Goal: Check status: Check status

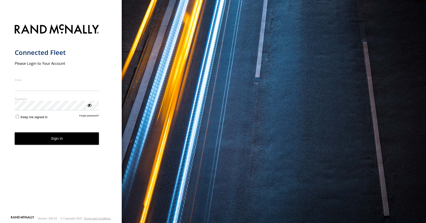
type input "**********"
click at [46, 146] on form "**********" at bounding box center [61, 118] width 92 height 194
click at [50, 142] on button "Sign in" at bounding box center [57, 138] width 84 height 12
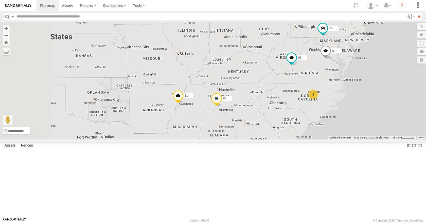
drag, startPoint x: 189, startPoint y: 142, endPoint x: 266, endPoint y: 110, distance: 82.9
click at [266, 110] on div "35 14 08 04 11 03 14 2" at bounding box center [213, 80] width 426 height 117
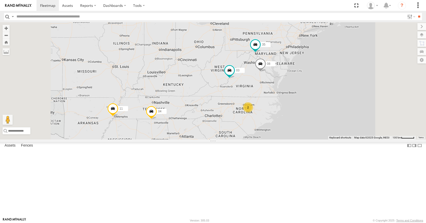
drag, startPoint x: 243, startPoint y: 169, endPoint x: 260, endPoint y: 145, distance: 29.4
click at [260, 139] on div "35 14 08 04 11 03 14 2" at bounding box center [213, 80] width 426 height 117
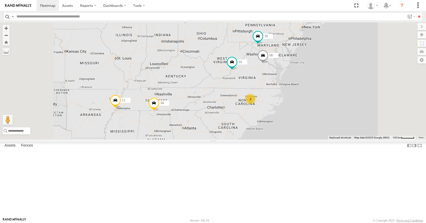
drag, startPoint x: 260, startPoint y: 145, endPoint x: 264, endPoint y: 129, distance: 17.2
click at [264, 129] on div "35 14 08 04 11 03 14 2" at bounding box center [213, 80] width 426 height 117
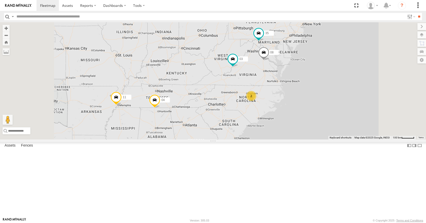
drag, startPoint x: 260, startPoint y: 129, endPoint x: 257, endPoint y: 113, distance: 15.7
click at [257, 113] on div "35 14 08 04 11 03 14 2" at bounding box center [213, 80] width 426 height 117
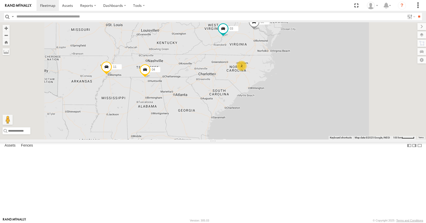
drag, startPoint x: 254, startPoint y: 118, endPoint x: 249, endPoint y: 106, distance: 12.7
click at [249, 106] on div "35 14 08 04 11 03 14 2" at bounding box center [213, 80] width 426 height 117
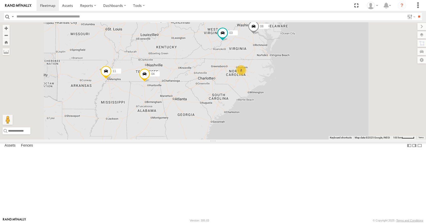
drag, startPoint x: 248, startPoint y: 100, endPoint x: 247, endPoint y: 107, distance: 6.7
click at [247, 107] on div "35 14 08 04 11 03 14 2" at bounding box center [213, 80] width 426 height 117
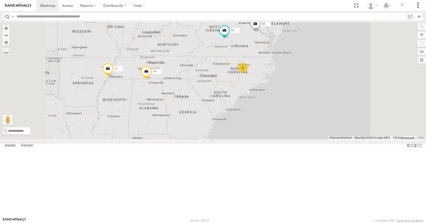
drag, startPoint x: 247, startPoint y: 107, endPoint x: 249, endPoint y: 104, distance: 3.6
click at [249, 104] on div "35 14 08 04 11 03 14 2" at bounding box center [213, 80] width 426 height 117
drag, startPoint x: 249, startPoint y: 104, endPoint x: 253, endPoint y: 114, distance: 10.7
click at [253, 114] on div "35 14 08 04 11 03 14 2" at bounding box center [213, 80] width 426 height 117
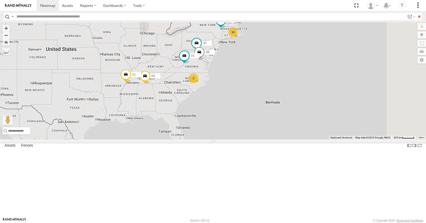
drag, startPoint x: 248, startPoint y: 101, endPoint x: 223, endPoint y: 102, distance: 25.1
click at [223, 102] on div "35 14 08 04 11 03 14 2" at bounding box center [213, 80] width 426 height 117
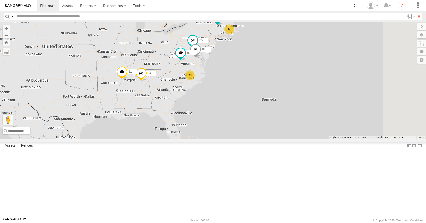
drag, startPoint x: 286, startPoint y: 93, endPoint x: 281, endPoint y: 90, distance: 5.5
click at [281, 90] on div "35 14 08 04 11 03 14 2" at bounding box center [213, 80] width 426 height 117
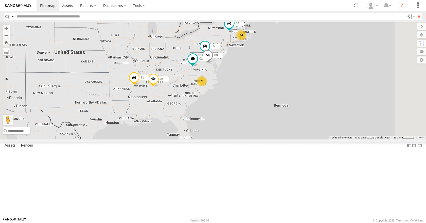
drag, startPoint x: 282, startPoint y: 91, endPoint x: 296, endPoint y: 97, distance: 15.1
click at [296, 97] on div "35 14 08 04 11 03 14 2" at bounding box center [213, 80] width 426 height 117
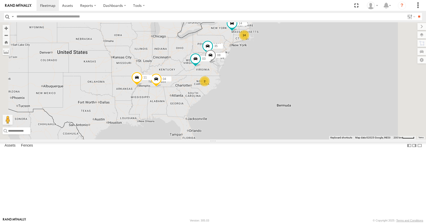
drag, startPoint x: 292, startPoint y: 95, endPoint x: 299, endPoint y: 94, distance: 6.6
click at [299, 94] on div "35 14 08 04 11 03 14 2" at bounding box center [213, 80] width 426 height 117
drag, startPoint x: 281, startPoint y: 66, endPoint x: 275, endPoint y: 67, distance: 5.9
click at [275, 67] on div "35 14 08 04 11 03 14 2" at bounding box center [213, 80] width 426 height 117
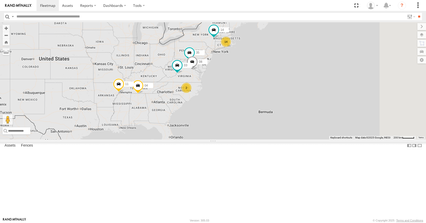
drag, startPoint x: 304, startPoint y: 92, endPoint x: 287, endPoint y: 98, distance: 18.0
click at [287, 98] on div "35 14 08 04 11 03 14 2" at bounding box center [213, 80] width 426 height 117
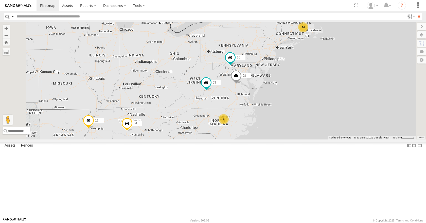
drag, startPoint x: 323, startPoint y: 77, endPoint x: 308, endPoint y: 72, distance: 15.1
click at [308, 72] on div "35 14 08 04 11 03 14 2" at bounding box center [213, 80] width 426 height 117
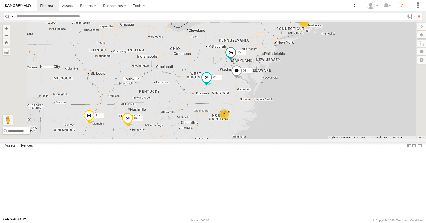
drag, startPoint x: 308, startPoint y: 72, endPoint x: 308, endPoint y: 67, distance: 5.3
click at [308, 67] on div "35 14 08 04 11 03 14 2" at bounding box center [213, 80] width 426 height 117
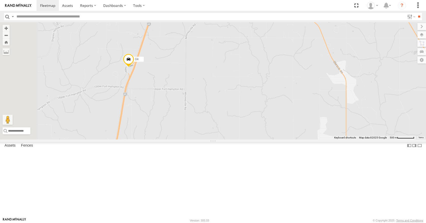
drag, startPoint x: 182, startPoint y: 66, endPoint x: 199, endPoint y: 132, distance: 68.3
click at [199, 132] on div "35 14 08 04 11 03" at bounding box center [213, 80] width 426 height 117
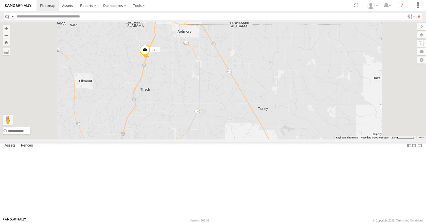
drag, startPoint x: 200, startPoint y: 94, endPoint x: 194, endPoint y: 178, distance: 84.6
click at [194, 139] on div "35 14 08 04 11 03" at bounding box center [213, 80] width 426 height 117
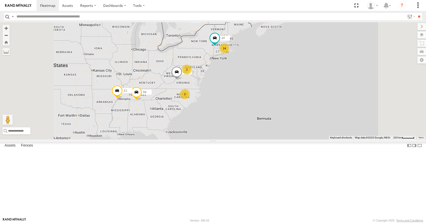
drag, startPoint x: 222, startPoint y: 133, endPoint x: 224, endPoint y: 120, distance: 13.3
click at [224, 120] on div "04 11 14 2 14 2 03" at bounding box center [213, 80] width 426 height 117
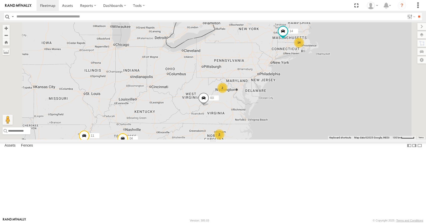
drag, startPoint x: 310, startPoint y: 91, endPoint x: 290, endPoint y: 104, distance: 23.4
click at [290, 104] on div "14 2 14 04 11 2 03" at bounding box center [213, 80] width 426 height 117
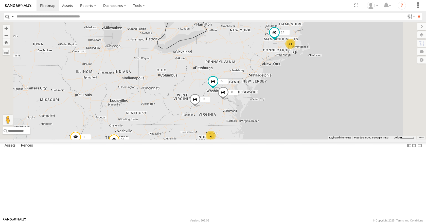
drag, startPoint x: 310, startPoint y: 97, endPoint x: 298, endPoint y: 98, distance: 11.5
click at [298, 98] on div "14 04 11 03 14 35 08 2" at bounding box center [213, 80] width 426 height 117
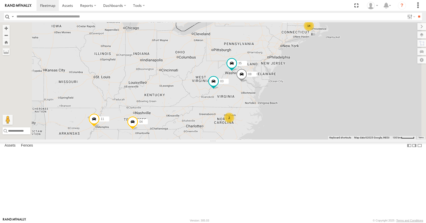
drag, startPoint x: 265, startPoint y: 135, endPoint x: 255, endPoint y: 131, distance: 11.1
click at [255, 131] on div "14 35 14 08 04 11 2 03" at bounding box center [213, 80] width 426 height 117
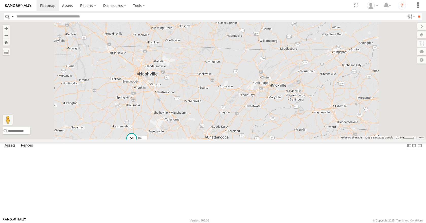
drag, startPoint x: 206, startPoint y: 193, endPoint x: 221, endPoint y: 155, distance: 40.7
click at [221, 139] on div "35 14 08 04 11 03" at bounding box center [213, 80] width 426 height 117
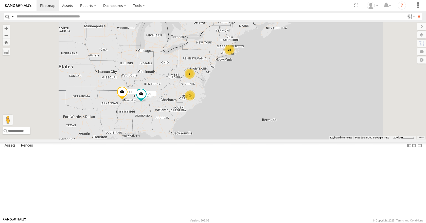
drag, startPoint x: 229, startPoint y: 88, endPoint x: 252, endPoint y: 87, distance: 22.8
click at [252, 87] on div "04 11 15 3 2" at bounding box center [213, 80] width 426 height 117
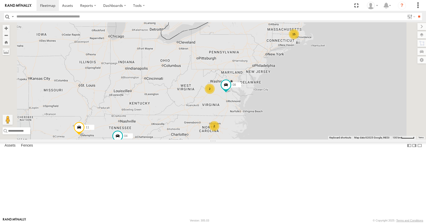
drag, startPoint x: 309, startPoint y: 96, endPoint x: 283, endPoint y: 104, distance: 27.6
click at [283, 104] on div "08 04 11 15 2 2" at bounding box center [213, 80] width 426 height 117
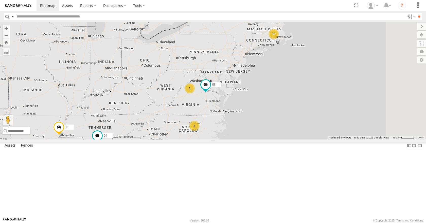
drag, startPoint x: 301, startPoint y: 99, endPoint x: 278, endPoint y: 99, distance: 23.1
click at [278, 99] on div "08 04 11 15 2 2" at bounding box center [213, 80] width 426 height 117
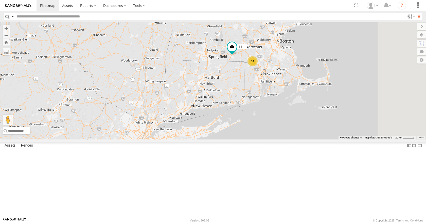
drag, startPoint x: 337, startPoint y: 71, endPoint x: 282, endPoint y: 96, distance: 59.5
click at [282, 96] on div "08 04 11 14 14" at bounding box center [213, 80] width 426 height 117
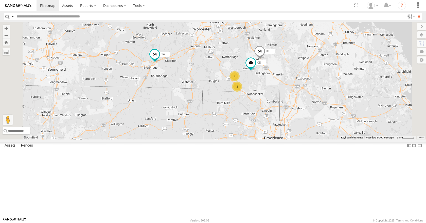
drag, startPoint x: 309, startPoint y: 80, endPoint x: 297, endPoint y: 112, distance: 34.8
click at [297, 112] on div "08 04 11 14 3 9 05 31" at bounding box center [213, 80] width 426 height 117
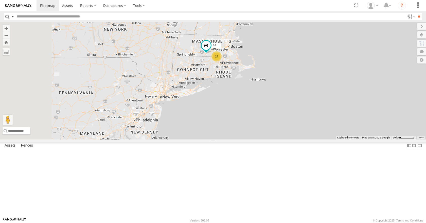
drag, startPoint x: 182, startPoint y: 136, endPoint x: 258, endPoint y: 102, distance: 83.2
click at [258, 102] on div "08 04 11 14 14" at bounding box center [213, 80] width 426 height 117
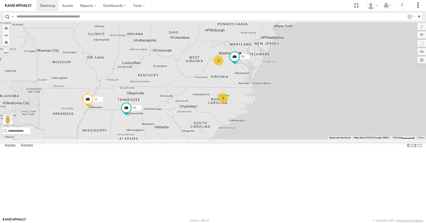
drag, startPoint x: 244, startPoint y: 111, endPoint x: 348, endPoint y: 51, distance: 120.0
click at [348, 51] on div "08 04 11 15 2 2" at bounding box center [213, 80] width 426 height 117
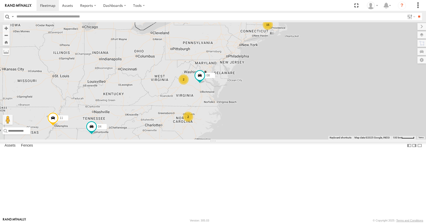
drag, startPoint x: 344, startPoint y: 72, endPoint x: 308, endPoint y: 92, distance: 41.2
click at [308, 92] on div "08 04 11 15 2 2" at bounding box center [213, 80] width 426 height 117
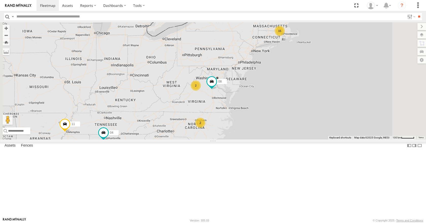
drag, startPoint x: 293, startPoint y: 88, endPoint x: 310, endPoint y: 100, distance: 20.6
click at [310, 100] on div "08 04 11 15 2 2" at bounding box center [213, 80] width 426 height 117
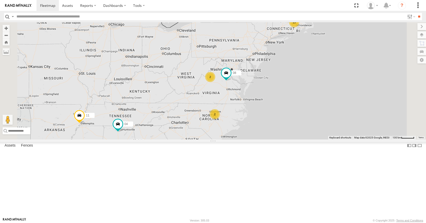
drag, startPoint x: 308, startPoint y: 98, endPoint x: 323, endPoint y: 89, distance: 17.5
click at [323, 89] on div "08 04 11 15 2 2" at bounding box center [213, 80] width 426 height 117
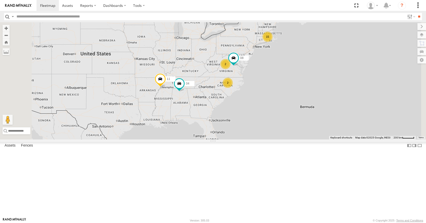
drag, startPoint x: 316, startPoint y: 82, endPoint x: 305, endPoint y: 83, distance: 10.7
click at [305, 83] on div "08 04 11 15 2 2" at bounding box center [213, 80] width 426 height 117
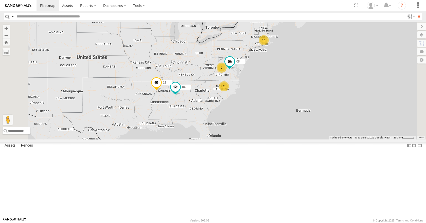
drag, startPoint x: 304, startPoint y: 63, endPoint x: 301, endPoint y: 67, distance: 5.4
click at [301, 67] on div "08 04 11 15 2 2" at bounding box center [213, 80] width 426 height 117
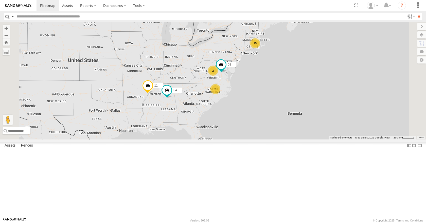
drag, startPoint x: 301, startPoint y: 70, endPoint x: 292, endPoint y: 74, distance: 10.0
click at [292, 74] on div "08 04 11 15 2 2" at bounding box center [213, 80] width 426 height 117
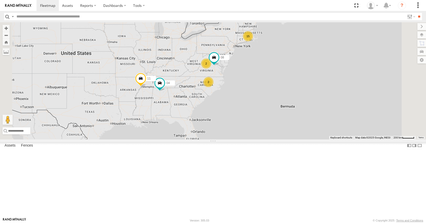
drag, startPoint x: 291, startPoint y: 75, endPoint x: 283, endPoint y: 68, distance: 10.9
click at [283, 68] on div "08 04 11 15 2 2" at bounding box center [213, 80] width 426 height 117
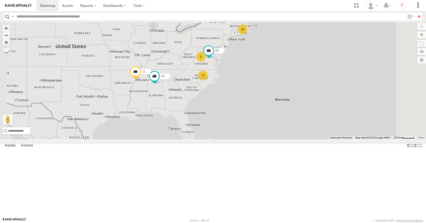
drag, startPoint x: 284, startPoint y: 67, endPoint x: 278, endPoint y: 61, distance: 8.8
click at [278, 61] on div "08 04 11 15 2 2" at bounding box center [213, 80] width 426 height 117
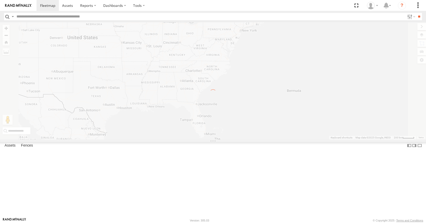
drag, startPoint x: 279, startPoint y: 61, endPoint x: 291, endPoint y: 60, distance: 12.4
click at [291, 60] on div at bounding box center [213, 80] width 426 height 117
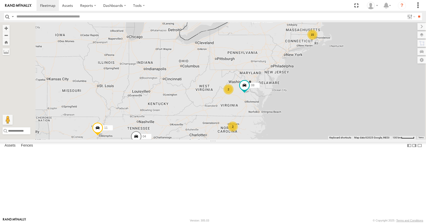
drag, startPoint x: 331, startPoint y: 50, endPoint x: 322, endPoint y: 60, distance: 13.3
click at [322, 60] on div "08 04 11 15 2 2" at bounding box center [213, 80] width 426 height 117
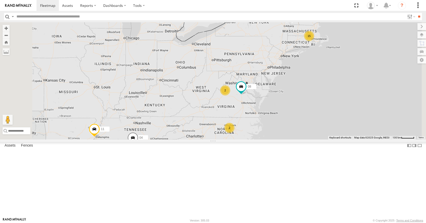
drag, startPoint x: 323, startPoint y: 60, endPoint x: 318, endPoint y: 63, distance: 5.3
click at [318, 63] on div "08 04 11 15 2 2" at bounding box center [213, 80] width 426 height 117
click at [317, 63] on div "08 04 11 15 2 2" at bounding box center [213, 80] width 426 height 117
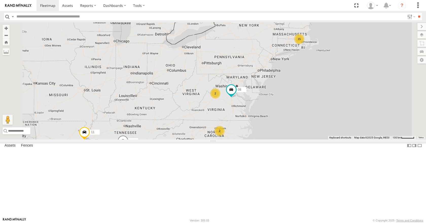
drag, startPoint x: 319, startPoint y: 62, endPoint x: 311, endPoint y: 64, distance: 8.4
click at [311, 64] on div "08 04 11 15 2 2" at bounding box center [213, 80] width 426 height 117
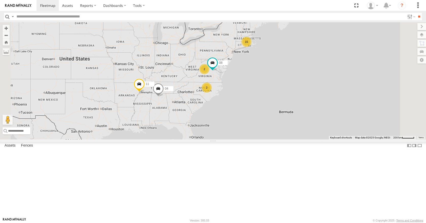
drag, startPoint x: 288, startPoint y: 101, endPoint x: 269, endPoint y: 91, distance: 21.6
click at [269, 91] on div "08 04 11 15 2 2" at bounding box center [213, 80] width 426 height 117
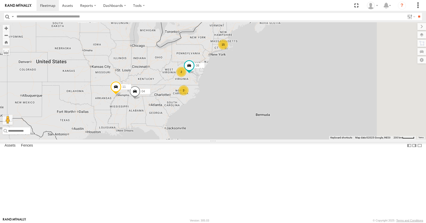
drag, startPoint x: 252, startPoint y: 100, endPoint x: 228, endPoint y: 102, distance: 24.2
click at [228, 102] on div "08 04 11 15 2 2" at bounding box center [213, 80] width 426 height 117
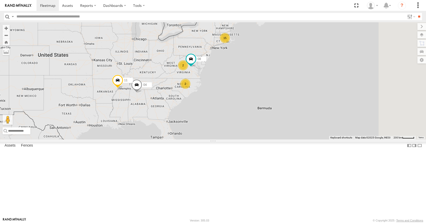
drag, startPoint x: 228, startPoint y: 102, endPoint x: 230, endPoint y: 94, distance: 8.3
click at [230, 94] on div "08 04 11 15 2 2" at bounding box center [213, 80] width 426 height 117
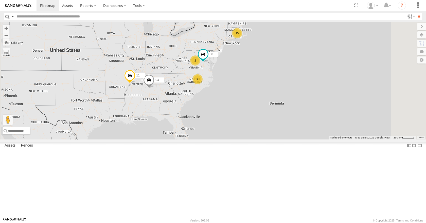
drag, startPoint x: 235, startPoint y: 95, endPoint x: 248, endPoint y: 89, distance: 14.3
click at [248, 89] on div "08 04 11 15 2 2" at bounding box center [213, 80] width 426 height 117
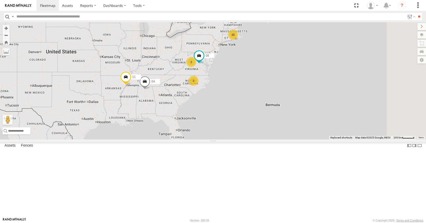
drag, startPoint x: 264, startPoint y: 76, endPoint x: 260, endPoint y: 78, distance: 5.0
click at [260, 78] on div "08 04 11 15 2 2" at bounding box center [213, 80] width 426 height 117
drag, startPoint x: 271, startPoint y: 63, endPoint x: 267, endPoint y: 64, distance: 3.9
click at [267, 64] on div "08 04 11 15 2 2" at bounding box center [213, 80] width 426 height 117
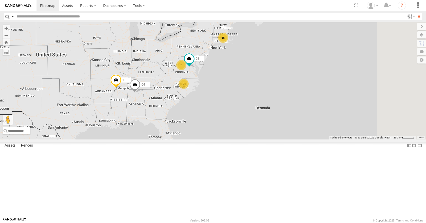
drag, startPoint x: 290, startPoint y: 39, endPoint x: 283, endPoint y: 42, distance: 7.9
click at [283, 42] on div "08 04 11 15 2 2" at bounding box center [213, 80] width 426 height 117
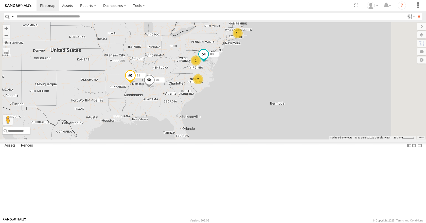
drag, startPoint x: 300, startPoint y: 47, endPoint x: 317, endPoint y: 43, distance: 17.6
click at [317, 43] on div "08 04 11 15 2 2" at bounding box center [213, 80] width 426 height 117
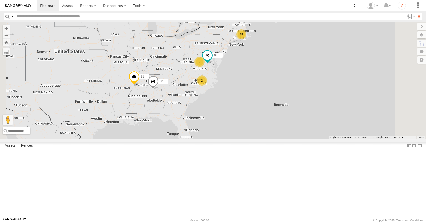
drag, startPoint x: 299, startPoint y: 57, endPoint x: 304, endPoint y: 58, distance: 5.8
click at [304, 58] on div "08 04 11 15 2 2" at bounding box center [213, 80] width 426 height 117
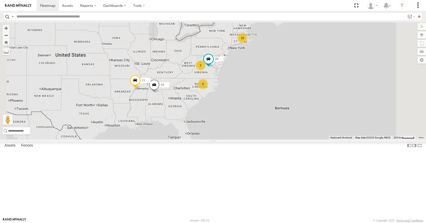
drag, startPoint x: 309, startPoint y: 65, endPoint x: 306, endPoint y: 70, distance: 5.5
click at [306, 70] on div "08 04 11 15 2 2" at bounding box center [213, 80] width 426 height 117
drag, startPoint x: 302, startPoint y: 61, endPoint x: 300, endPoint y: 63, distance: 3.0
click at [300, 63] on div "08 04 11 15 2 2" at bounding box center [213, 80] width 426 height 117
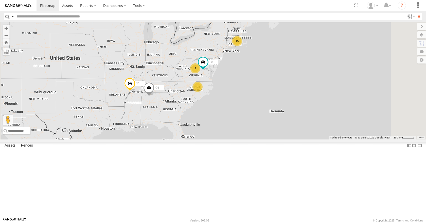
drag, startPoint x: 298, startPoint y: 57, endPoint x: 294, endPoint y: 58, distance: 4.4
click at [294, 58] on div "08 04 11 15 2 2" at bounding box center [213, 80] width 426 height 117
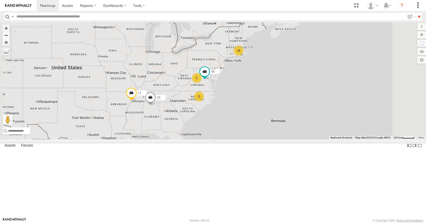
drag, startPoint x: 294, startPoint y: 58, endPoint x: 295, endPoint y: 67, distance: 8.7
click at [295, 67] on div "08 04 11 15 2 2" at bounding box center [213, 80] width 426 height 117
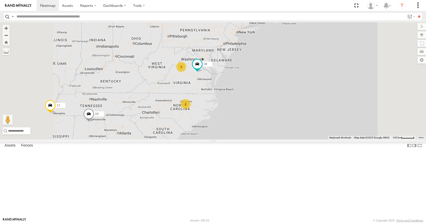
drag, startPoint x: 273, startPoint y: 131, endPoint x: 264, endPoint y: 124, distance: 11.1
click at [264, 124] on div "08 04 11 15 2 2" at bounding box center [213, 80] width 426 height 117
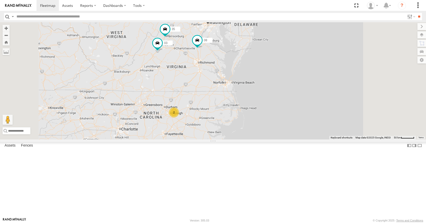
drag, startPoint x: 252, startPoint y: 116, endPoint x: 247, endPoint y: 131, distance: 15.8
click at [247, 131] on div "08 04 11 35 2 03" at bounding box center [213, 80] width 426 height 117
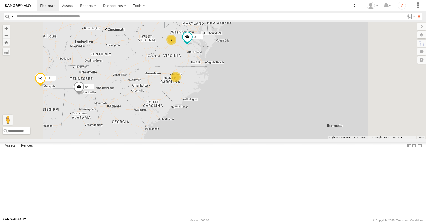
drag, startPoint x: 247, startPoint y: 131, endPoint x: 246, endPoint y: 100, distance: 31.2
click at [246, 100] on div "08 04 11 15 2 2" at bounding box center [213, 80] width 426 height 117
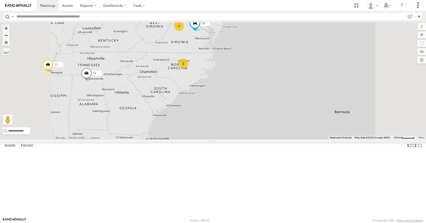
drag, startPoint x: 256, startPoint y: 125, endPoint x: 263, endPoint y: 110, distance: 16.8
click at [263, 110] on div "08 04 11 15 2 2" at bounding box center [213, 80] width 426 height 117
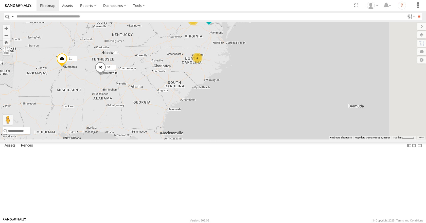
drag, startPoint x: 263, startPoint y: 109, endPoint x: 278, endPoint y: 103, distance: 15.8
click at [278, 103] on div "08 04 11 15 2 2" at bounding box center [213, 80] width 426 height 117
drag, startPoint x: 278, startPoint y: 102, endPoint x: 266, endPoint y: 112, distance: 15.2
click at [266, 112] on div "08 04 11 15 2 2" at bounding box center [213, 80] width 426 height 117
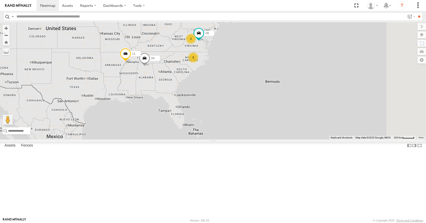
drag, startPoint x: 259, startPoint y: 134, endPoint x: 256, endPoint y: 118, distance: 15.9
click at [256, 118] on div "08 04 11 15 2 2" at bounding box center [213, 80] width 426 height 117
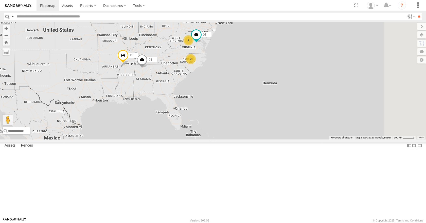
drag, startPoint x: 256, startPoint y: 118, endPoint x: 252, endPoint y: 120, distance: 4.0
click at [252, 120] on div "08 04 11 15 2 2" at bounding box center [213, 80] width 426 height 117
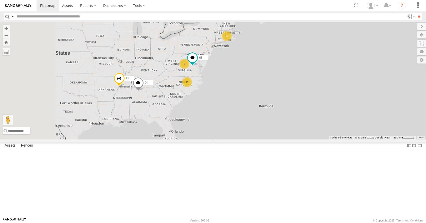
drag, startPoint x: 202, startPoint y: 108, endPoint x: 225, endPoint y: 106, distance: 23.6
click at [225, 106] on div "08 04 11 15 2 2" at bounding box center [213, 80] width 426 height 117
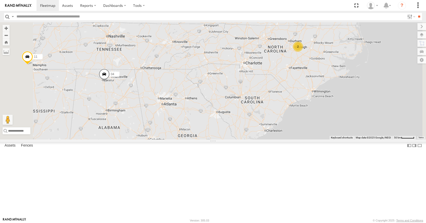
drag, startPoint x: 195, startPoint y: 122, endPoint x: 182, endPoint y: 125, distance: 13.2
click at [182, 125] on div "08 04 11 2" at bounding box center [213, 80] width 426 height 117
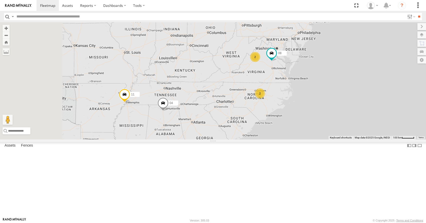
drag, startPoint x: 224, startPoint y: 91, endPoint x: 274, endPoint y: 119, distance: 57.1
click at [274, 119] on div "08 04 11 3 2 2" at bounding box center [213, 80] width 426 height 117
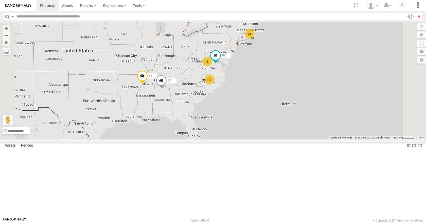
drag, startPoint x: 287, startPoint y: 118, endPoint x: 260, endPoint y: 110, distance: 27.8
click at [260, 110] on div "08 04 11 15 2 2" at bounding box center [213, 80] width 426 height 117
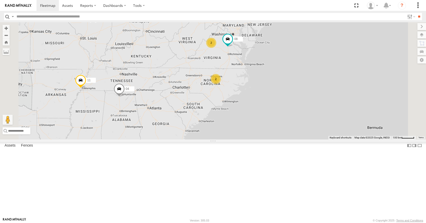
drag, startPoint x: 260, startPoint y: 110, endPoint x: 253, endPoint y: 102, distance: 11.5
click at [253, 102] on div "08 04 11 15 2 2" at bounding box center [213, 80] width 426 height 117
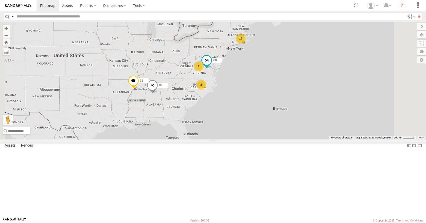
drag, startPoint x: 252, startPoint y: 102, endPoint x: 250, endPoint y: 116, distance: 14.3
click at [250, 116] on div "08 04 11 15 2 2" at bounding box center [213, 80] width 426 height 117
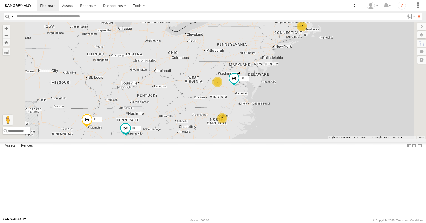
drag, startPoint x: 281, startPoint y: 139, endPoint x: 262, endPoint y: 138, distance: 18.2
click at [262, 138] on div "08 04 11 15 2 2" at bounding box center [213, 80] width 426 height 117
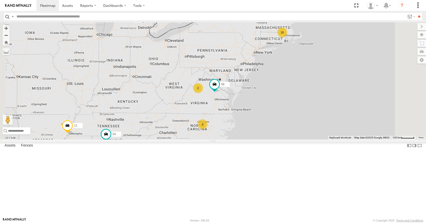
drag, startPoint x: 290, startPoint y: 134, endPoint x: 269, endPoint y: 141, distance: 21.9
click at [269, 139] on div "08 04 11 15 2 2" at bounding box center [213, 80] width 426 height 117
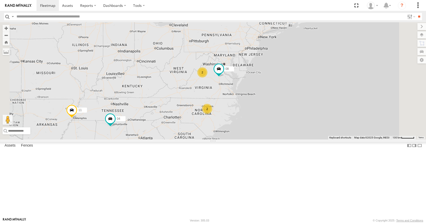
drag, startPoint x: 269, startPoint y: 141, endPoint x: 275, endPoint y: 124, distance: 17.7
click at [275, 124] on div "08 04 11 15 2 2" at bounding box center [213, 80] width 426 height 117
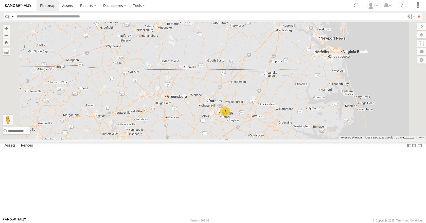
drag, startPoint x: 269, startPoint y: 107, endPoint x: 237, endPoint y: 173, distance: 73.8
click at [237, 139] on div "08 04 11 35 03 2" at bounding box center [213, 80] width 426 height 117
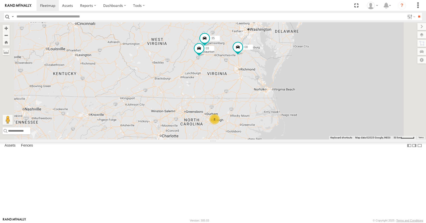
drag, startPoint x: 238, startPoint y: 161, endPoint x: 267, endPoint y: 132, distance: 40.7
click at [267, 132] on div "08 04 11 35 03 2" at bounding box center [213, 80] width 426 height 117
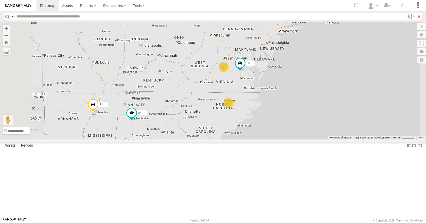
drag, startPoint x: 267, startPoint y: 132, endPoint x: 293, endPoint y: 128, distance: 25.9
click at [293, 128] on div "08 04 11 15 2 2" at bounding box center [213, 80] width 426 height 117
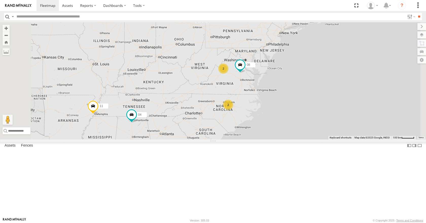
click at [286, 120] on div "08 04 11 15 2 2" at bounding box center [213, 80] width 426 height 117
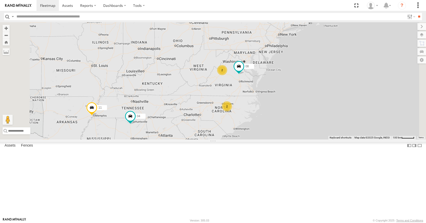
click at [285, 133] on div "08 04 11 15 2 2" at bounding box center [213, 80] width 426 height 117
click at [287, 121] on div "08 04 11 15 2 2" at bounding box center [213, 80] width 426 height 117
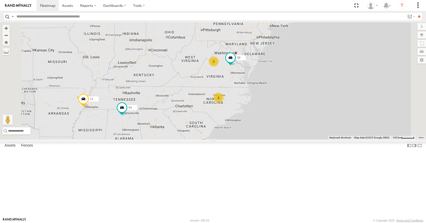
drag, startPoint x: 287, startPoint y: 122, endPoint x: 280, endPoint y: 110, distance: 13.4
click at [280, 110] on div "08 04 11 15 2 2" at bounding box center [213, 80] width 426 height 117
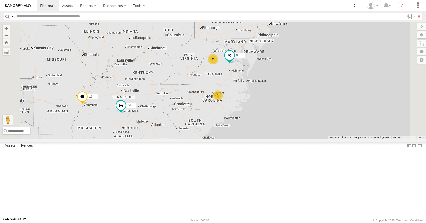
click at [274, 118] on div "08 04 11 15 2 2" at bounding box center [213, 80] width 426 height 117
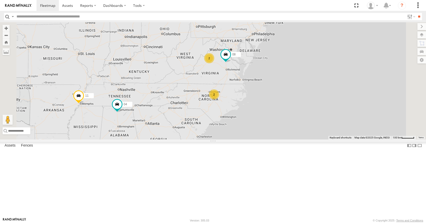
drag, startPoint x: 276, startPoint y: 112, endPoint x: 272, endPoint y: 107, distance: 6.5
click at [272, 107] on div "08 04 11 15 2 2" at bounding box center [213, 80] width 426 height 117
click at [272, 115] on div "08 04 11 15 2 2" at bounding box center [213, 80] width 426 height 117
click at [270, 109] on div "08 04 11 15 2 2" at bounding box center [213, 80] width 426 height 117
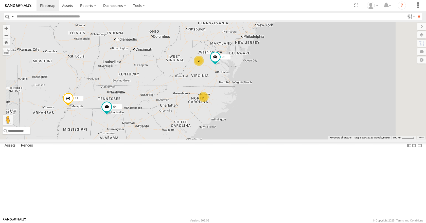
drag, startPoint x: 270, startPoint y: 116, endPoint x: 261, endPoint y: 120, distance: 9.9
click at [261, 120] on div "08 04 11 15 2 2" at bounding box center [213, 80] width 426 height 117
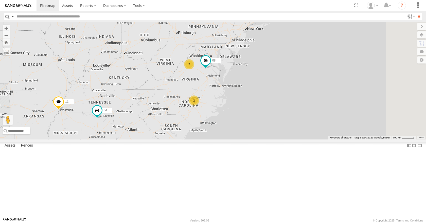
drag, startPoint x: 256, startPoint y: 110, endPoint x: 251, endPoint y: 112, distance: 5.8
click at [251, 112] on div "08 04 11 15 2 2" at bounding box center [213, 80] width 426 height 117
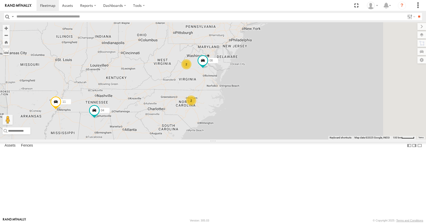
drag, startPoint x: 247, startPoint y: 122, endPoint x: 247, endPoint y: 127, distance: 4.8
click at [247, 127] on div "08 04 11 15 2 2" at bounding box center [213, 80] width 426 height 117
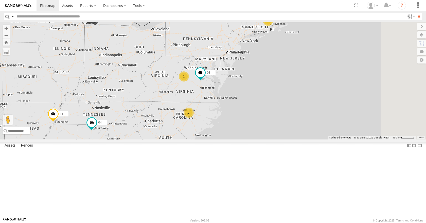
drag, startPoint x: 250, startPoint y: 118, endPoint x: 247, endPoint y: 124, distance: 6.7
click at [247, 124] on div "08 04 11 15 2 2" at bounding box center [213, 80] width 426 height 117
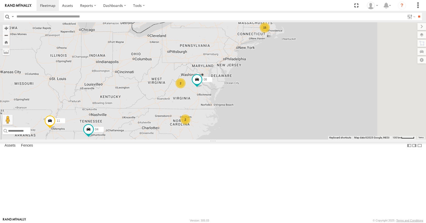
drag, startPoint x: 246, startPoint y: 141, endPoint x: 245, endPoint y: 145, distance: 3.6
click at [245, 139] on div "08 04 11 15 2 2" at bounding box center [213, 80] width 426 height 117
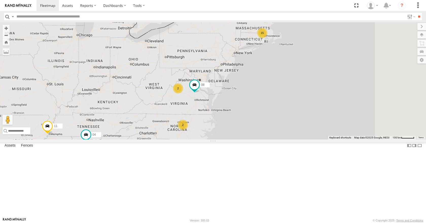
drag, startPoint x: 243, startPoint y: 137, endPoint x: 242, endPoint y: 140, distance: 3.1
click at [242, 139] on div "08 04 11 15 2 2" at bounding box center [213, 80] width 426 height 117
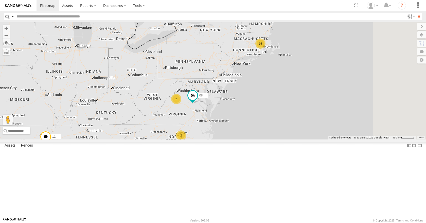
drag, startPoint x: 241, startPoint y: 154, endPoint x: 240, endPoint y: 162, distance: 8.4
click at [240, 139] on div "08 04 11 15 2 2" at bounding box center [213, 80] width 426 height 117
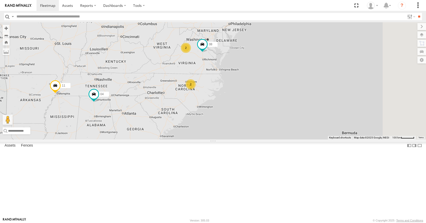
drag, startPoint x: 240, startPoint y: 153, endPoint x: 250, endPoint y: 95, distance: 58.8
click at [250, 95] on div "08 04 11 15 2 2" at bounding box center [213, 80] width 426 height 117
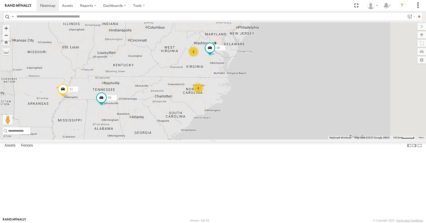
drag, startPoint x: 250, startPoint y: 95, endPoint x: 258, endPoint y: 100, distance: 9.4
click at [258, 100] on div "08 04 11 15 2 2" at bounding box center [213, 80] width 426 height 117
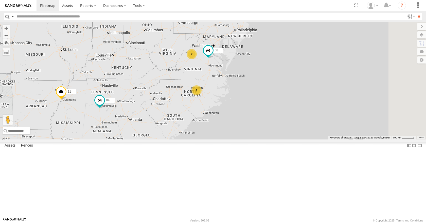
drag, startPoint x: 258, startPoint y: 112, endPoint x: 256, endPoint y: 115, distance: 3.7
click at [256, 115] on div "08 04 11 15 2 2" at bounding box center [213, 80] width 426 height 117
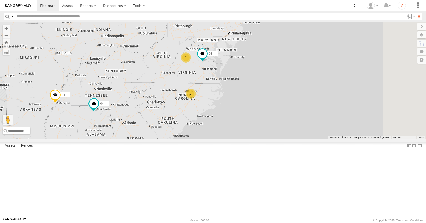
drag, startPoint x: 253, startPoint y: 106, endPoint x: 248, endPoint y: 107, distance: 5.2
click at [248, 107] on div "08 04 11 15 2 2" at bounding box center [213, 80] width 426 height 117
drag, startPoint x: 247, startPoint y: 117, endPoint x: 247, endPoint y: 121, distance: 3.6
click at [247, 121] on div "08 04 11 15 2 2" at bounding box center [213, 80] width 426 height 117
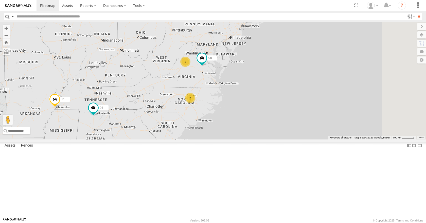
click at [249, 112] on div "08 04 11 15 2 2" at bounding box center [213, 80] width 426 height 117
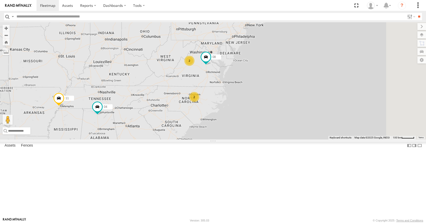
drag, startPoint x: 251, startPoint y: 124, endPoint x: 255, endPoint y: 120, distance: 4.8
click at [255, 120] on div "08 04 11 15 2 2" at bounding box center [213, 80] width 426 height 117
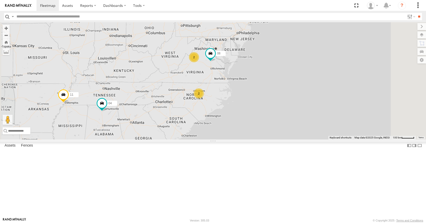
drag, startPoint x: 255, startPoint y: 110, endPoint x: 258, endPoint y: 107, distance: 4.9
click at [258, 107] on div "08 04 11 15 2 2" at bounding box center [213, 80] width 426 height 117
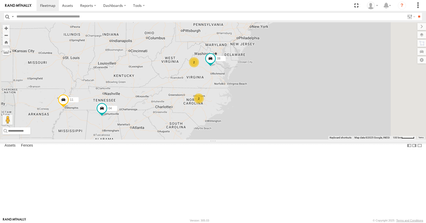
drag, startPoint x: 258, startPoint y: 118, endPoint x: 258, endPoint y: 123, distance: 5.6
click at [258, 123] on div "08 04 11 15 2 2" at bounding box center [213, 80] width 426 height 117
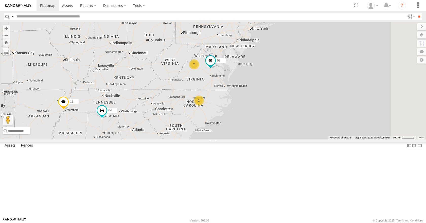
click at [258, 111] on div "08 04 11 15 2 2" at bounding box center [213, 80] width 426 height 117
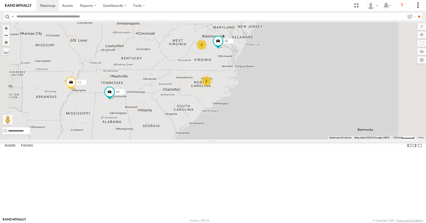
drag, startPoint x: 258, startPoint y: 113, endPoint x: 271, endPoint y: 81, distance: 34.7
click at [271, 81] on div "08 04 11 15 2 2" at bounding box center [213, 80] width 426 height 117
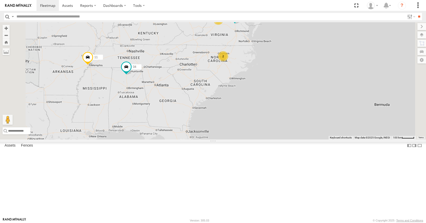
drag, startPoint x: 263, startPoint y: 100, endPoint x: 276, endPoint y: 94, distance: 14.2
click at [276, 94] on div "08 04 11 15 2 2" at bounding box center [213, 80] width 426 height 117
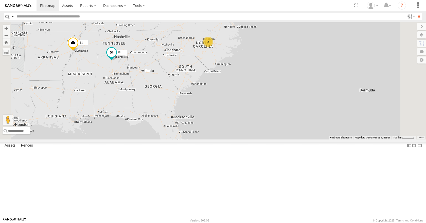
drag, startPoint x: 334, startPoint y: 60, endPoint x: 319, endPoint y: 44, distance: 22.0
click at [319, 44] on div "08 04 11 15 2 2" at bounding box center [213, 80] width 426 height 117
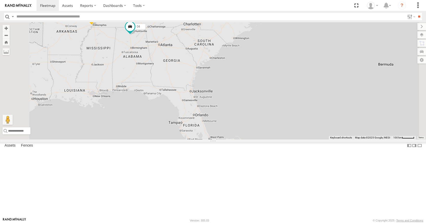
drag, startPoint x: 275, startPoint y: 130, endPoint x: 294, endPoint y: 108, distance: 28.9
click at [294, 108] on div "08 04 11 15 2 2" at bounding box center [213, 80] width 426 height 117
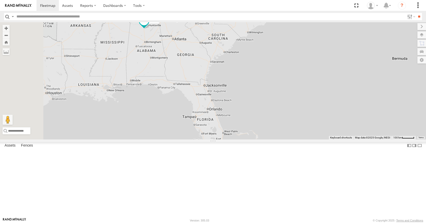
drag, startPoint x: 284, startPoint y: 111, endPoint x: 301, endPoint y: 104, distance: 18.3
click at [301, 104] on div "08 04 11 15 2 2" at bounding box center [213, 80] width 426 height 117
drag, startPoint x: 285, startPoint y: 155, endPoint x: 274, endPoint y: 176, distance: 24.3
click at [274, 139] on div "08 04 11 15 2 2" at bounding box center [213, 80] width 426 height 117
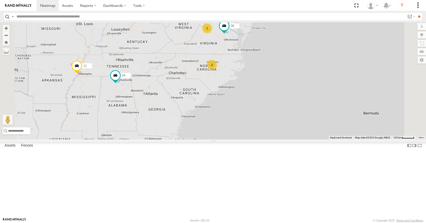
drag, startPoint x: 274, startPoint y: 146, endPoint x: 261, endPoint y: 169, distance: 26.4
click at [261, 139] on div "08 04 11 15 2 2" at bounding box center [213, 80] width 426 height 117
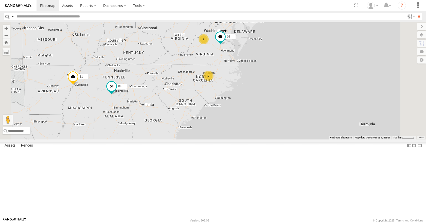
drag, startPoint x: 271, startPoint y: 126, endPoint x: 267, endPoint y: 156, distance: 30.4
click at [267, 139] on div "08 04 11 15 2 2" at bounding box center [213, 80] width 426 height 117
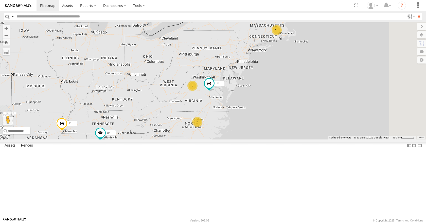
drag, startPoint x: 274, startPoint y: 132, endPoint x: 268, endPoint y: 141, distance: 11.4
click at [268, 139] on div "08 04 11 15 2 2" at bounding box center [213, 80] width 426 height 117
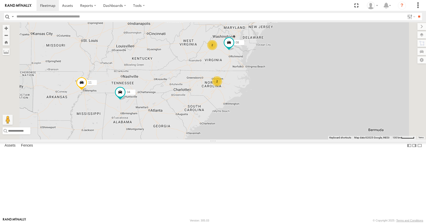
drag, startPoint x: 268, startPoint y: 142, endPoint x: 289, endPoint y: 100, distance: 47.1
click at [289, 100] on div "08 04 11 15 2 2" at bounding box center [213, 80] width 426 height 117
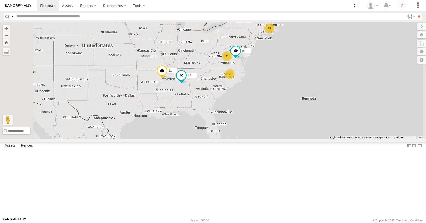
drag, startPoint x: 286, startPoint y: 154, endPoint x: 295, endPoint y: 131, distance: 24.6
click at [295, 131] on div "08 04 11 15 2 2" at bounding box center [213, 80] width 426 height 117
drag, startPoint x: 284, startPoint y: 148, endPoint x: 293, endPoint y: 124, distance: 25.2
click at [293, 124] on div "08 04 11 15 2 2" at bounding box center [213, 80] width 426 height 117
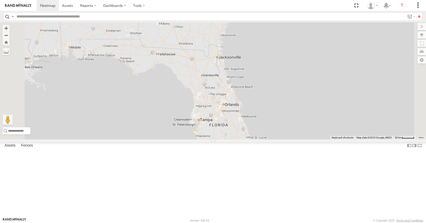
drag, startPoint x: 288, startPoint y: 113, endPoint x: 279, endPoint y: 117, distance: 9.9
click at [279, 117] on div "08 04 11" at bounding box center [213, 80] width 426 height 117
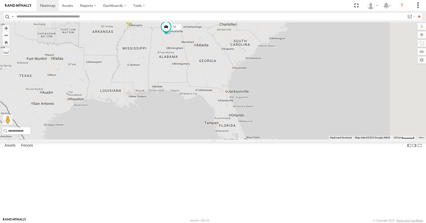
drag, startPoint x: 304, startPoint y: 111, endPoint x: 297, endPoint y: 132, distance: 21.9
click at [297, 132] on div "08 04 11 2 2" at bounding box center [213, 80] width 426 height 117
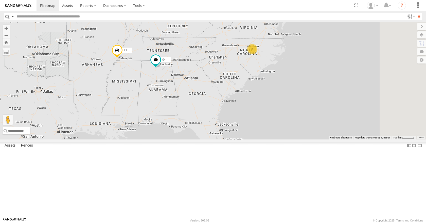
drag, startPoint x: 307, startPoint y: 119, endPoint x: 294, endPoint y: 138, distance: 23.2
click at [294, 138] on div "08 04 11 2 2" at bounding box center [213, 80] width 426 height 117
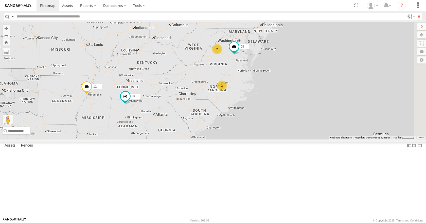
drag, startPoint x: 306, startPoint y: 124, endPoint x: 302, endPoint y: 134, distance: 10.3
click at [302, 134] on div "08 04 11 2 2" at bounding box center [213, 80] width 426 height 117
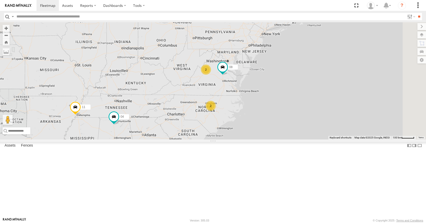
drag, startPoint x: 307, startPoint y: 122, endPoint x: 302, endPoint y: 133, distance: 11.9
click at [302, 133] on div "08 04 11 2 2 15" at bounding box center [213, 80] width 426 height 117
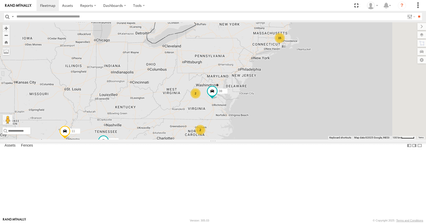
drag, startPoint x: 312, startPoint y: 122, endPoint x: 310, endPoint y: 129, distance: 7.4
click at [310, 129] on div "08 04 11 2 2 15" at bounding box center [213, 80] width 426 height 117
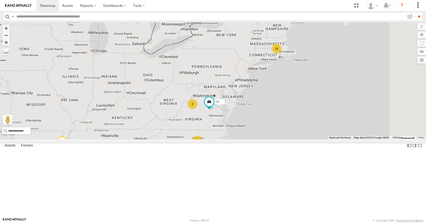
drag, startPoint x: 309, startPoint y: 122, endPoint x: 317, endPoint y: 133, distance: 13.8
click at [317, 133] on div "08 04 11 2 2 15" at bounding box center [213, 80] width 426 height 117
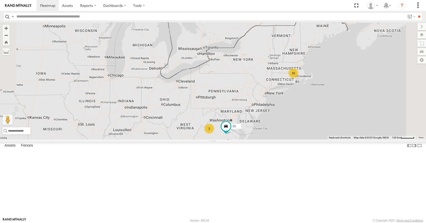
drag, startPoint x: 329, startPoint y: 136, endPoint x: 329, endPoint y: 142, distance: 6.1
click at [329, 139] on div "08 04 11 2 2 15" at bounding box center [213, 80] width 426 height 117
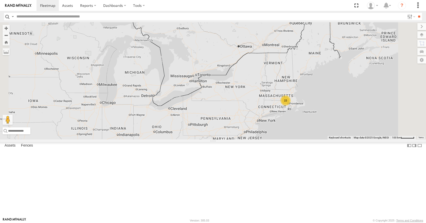
drag, startPoint x: 338, startPoint y: 142, endPoint x: 328, endPoint y: 161, distance: 21.0
click at [328, 139] on div "08 04 11 2 2 15" at bounding box center [213, 80] width 426 height 117
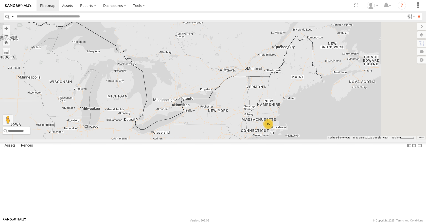
drag, startPoint x: 310, startPoint y: 169, endPoint x: 292, endPoint y: 198, distance: 33.3
click at [293, 139] on div "08 04 11 2 2 15" at bounding box center [213, 80] width 426 height 117
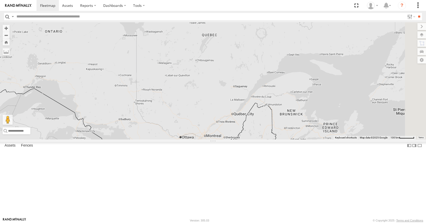
drag, startPoint x: 292, startPoint y: 195, endPoint x: 364, endPoint y: 46, distance: 165.4
click at [364, 46] on div "08 04 11 2 2 15" at bounding box center [213, 80] width 426 height 117
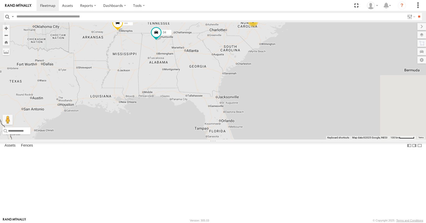
drag, startPoint x: 344, startPoint y: 71, endPoint x: 299, endPoint y: 144, distance: 85.0
click at [299, 139] on div "08 04 11 2 2 15" at bounding box center [213, 80] width 426 height 117
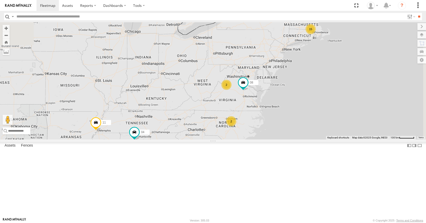
drag, startPoint x: 317, startPoint y: 127, endPoint x: 367, endPoint y: 141, distance: 51.2
click at [367, 139] on div "08 04 11 2 2 15" at bounding box center [213, 80] width 426 height 117
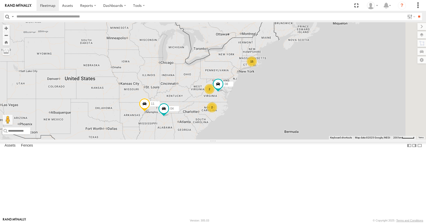
drag, startPoint x: 370, startPoint y: 140, endPoint x: 307, endPoint y: 137, distance: 62.4
click at [307, 137] on div "08 04 11 15 2 2" at bounding box center [213, 80] width 426 height 117
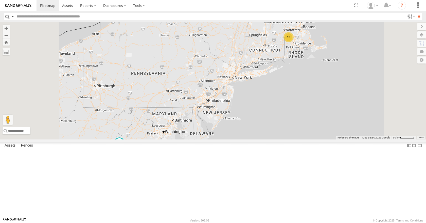
drag, startPoint x: 307, startPoint y: 104, endPoint x: 359, endPoint y: 42, distance: 80.4
click at [359, 42] on div "08 04 11 15 35 03" at bounding box center [213, 80] width 426 height 117
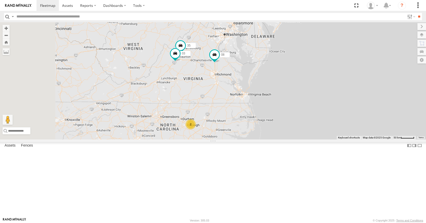
drag, startPoint x: 315, startPoint y: 133, endPoint x: 340, endPoint y: 78, distance: 60.7
click at [340, 78] on div "08 04 11 15 35 03 2" at bounding box center [213, 80] width 426 height 117
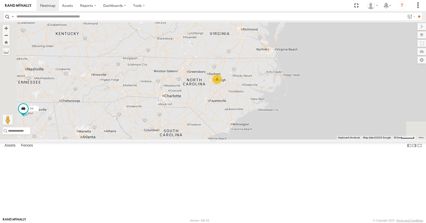
drag, startPoint x: 319, startPoint y: 108, endPoint x: 348, endPoint y: 56, distance: 59.5
click at [348, 56] on div "08 04 11 15 35 03 2" at bounding box center [213, 80] width 426 height 117
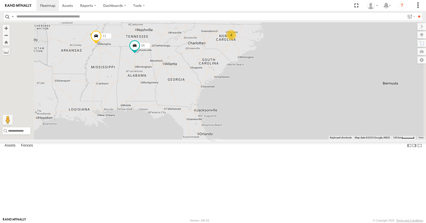
drag, startPoint x: 301, startPoint y: 123, endPoint x: 294, endPoint y: 93, distance: 30.2
click at [294, 93] on div "08 04 11 2 2" at bounding box center [213, 80] width 426 height 117
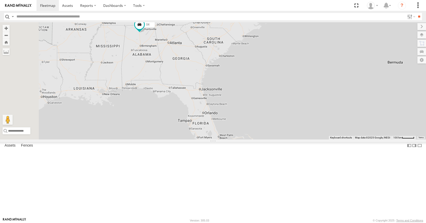
drag, startPoint x: 308, startPoint y: 91, endPoint x: 314, endPoint y: 69, distance: 22.7
click at [314, 69] on div "08 04 11 2 2" at bounding box center [213, 80] width 426 height 117
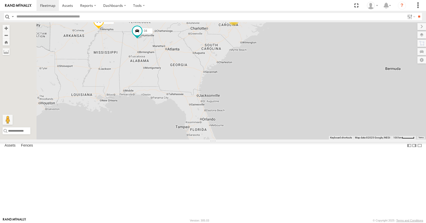
drag, startPoint x: 314, startPoint y: 68, endPoint x: 311, endPoint y: 77, distance: 9.8
click at [311, 77] on div "08 04 11 2 2" at bounding box center [213, 80] width 426 height 117
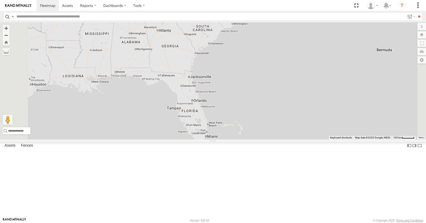
drag
click at [302, 57] on div "08 04 11 2 2" at bounding box center [213, 80] width 426 height 117
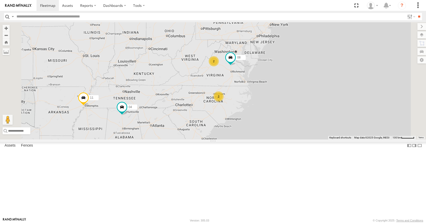
drag, startPoint x: 271, startPoint y: 114, endPoint x: 247, endPoint y: 91, distance: 33.1
click at [247, 91] on div "04 11 2 15 2 08" at bounding box center [213, 80] width 426 height 117
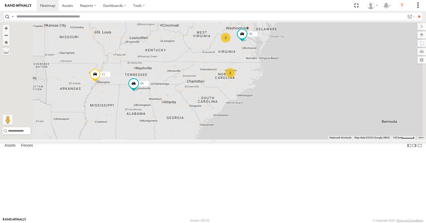
drag, startPoint x: 252, startPoint y: 95, endPoint x: 264, endPoint y: 67, distance: 30.9
click at [264, 67] on div "04 11 2 15 2 08" at bounding box center [213, 80] width 426 height 117
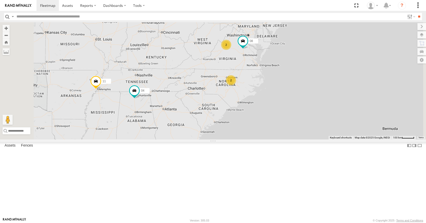
drag, startPoint x: 265, startPoint y: 72, endPoint x: 266, endPoint y: 81, distance: 8.9
click at [266, 81] on div "04 11 2 15 2 08" at bounding box center [213, 80] width 426 height 117
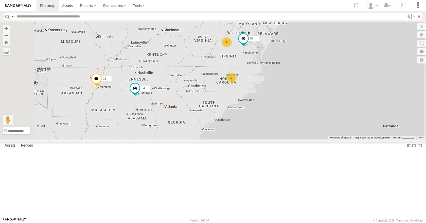
drag, startPoint x: 266, startPoint y: 81, endPoint x: 266, endPoint y: 75, distance: 5.1
click at [266, 75] on div "04 11 2 15 2 08" at bounding box center [213, 80] width 426 height 117
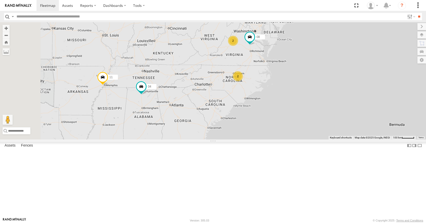
drag, startPoint x: 267, startPoint y: 77, endPoint x: 277, endPoint y: 73, distance: 10.7
click at [277, 73] on div "04 11 2 15 2 08" at bounding box center [213, 80] width 426 height 117
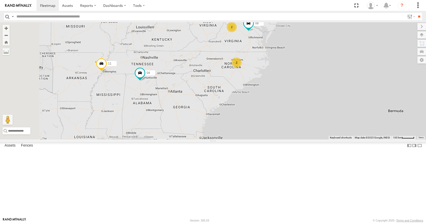
drag, startPoint x: 274, startPoint y: 76, endPoint x: 271, endPoint y: 63, distance: 14.0
click at [271, 63] on div "04 11 2 15 2 08" at bounding box center [213, 80] width 426 height 117
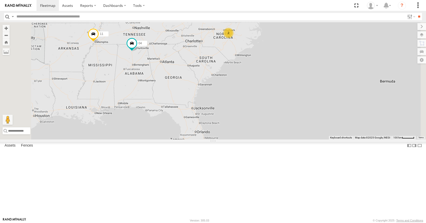
drag, startPoint x: 249, startPoint y: 85, endPoint x: 247, endPoint y: 113, distance: 28.5
click at [247, 113] on div "04 11 08 2 2" at bounding box center [213, 80] width 426 height 117
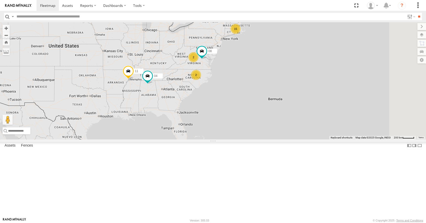
drag, startPoint x: 253, startPoint y: 91, endPoint x: 243, endPoint y: 99, distance: 12.4
click at [243, 99] on div "04 11 08 15 2 2" at bounding box center [213, 80] width 426 height 117
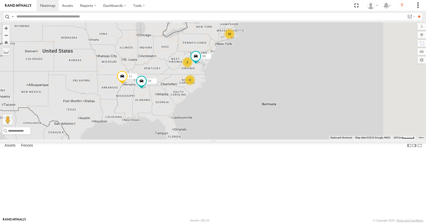
drag, startPoint x: 244, startPoint y: 94, endPoint x: 238, endPoint y: 100, distance: 8.1
click at [238, 100] on div "04 11 08 15 2 2" at bounding box center [213, 80] width 426 height 117
drag, startPoint x: 239, startPoint y: 92, endPoint x: 236, endPoint y: 95, distance: 4.7
click at [236, 95] on div "04 11 08 15 2 2" at bounding box center [213, 80] width 426 height 117
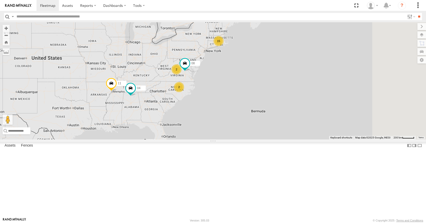
drag, startPoint x: 253, startPoint y: 83, endPoint x: 245, endPoint y: 88, distance: 9.1
click at [245, 88] on div "04 11 08 15 2 2" at bounding box center [213, 80] width 426 height 117
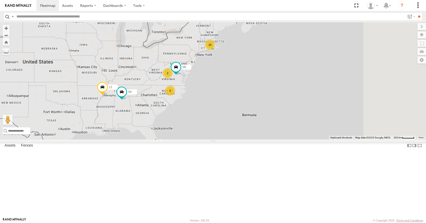
drag, startPoint x: 258, startPoint y: 71, endPoint x: 249, endPoint y: 75, distance: 9.4
click at [249, 75] on div "04 11 08 15 2 2" at bounding box center [213, 80] width 426 height 117
drag, startPoint x: 269, startPoint y: 63, endPoint x: 260, endPoint y: 67, distance: 10.2
click at [260, 67] on div "04 11 08 15 2 2" at bounding box center [213, 80] width 426 height 117
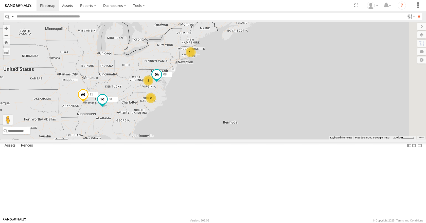
drag, startPoint x: 256, startPoint y: 65, endPoint x: 244, endPoint y: 66, distance: 12.7
click at [245, 65] on div "04 11 08 15 2 2" at bounding box center [213, 80] width 426 height 117
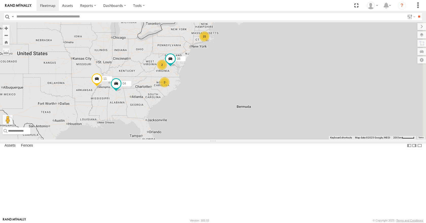
drag, startPoint x: 264, startPoint y: 67, endPoint x: 281, endPoint y: 52, distance: 22.9
click at [281, 52] on div "04 11 08 15 2 2" at bounding box center [213, 80] width 426 height 117
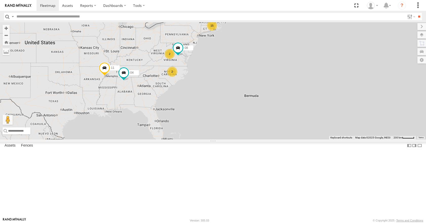
drag, startPoint x: 275, startPoint y: 57, endPoint x: 275, endPoint y: 54, distance: 2.8
click at [275, 54] on div "04 11 08 15 2 2" at bounding box center [213, 80] width 426 height 117
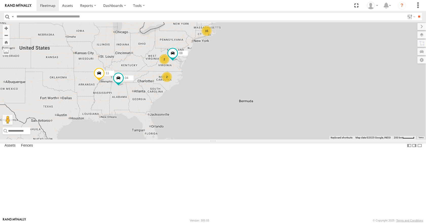
drag, startPoint x: 266, startPoint y: 62, endPoint x: 261, endPoint y: 68, distance: 8.3
click at [261, 68] on div "04 11 08 15 2 2" at bounding box center [213, 80] width 426 height 117
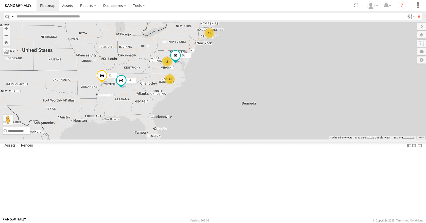
drag, startPoint x: 262, startPoint y: 74, endPoint x: 266, endPoint y: 76, distance: 4.8
click at [266, 76] on div "04 11 08 15 2 2" at bounding box center [213, 80] width 426 height 117
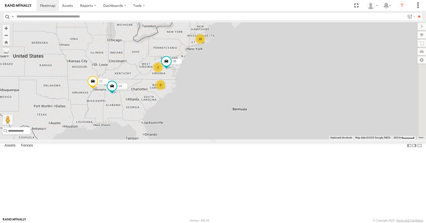
drag, startPoint x: 279, startPoint y: 79, endPoint x: 267, endPoint y: 83, distance: 12.3
click at [205, 44] on div "15" at bounding box center [200, 39] width 10 height 10
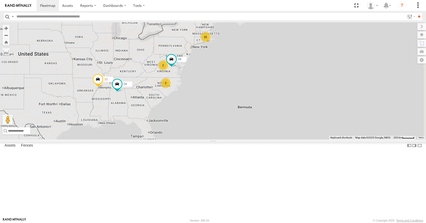
drag, startPoint x: 256, startPoint y: 88, endPoint x: 264, endPoint y: 86, distance: 8.5
click at [264, 86] on div "04 11 08 15 2 2" at bounding box center [213, 80] width 426 height 117
drag, startPoint x: 251, startPoint y: 92, endPoint x: 258, endPoint y: 89, distance: 7.8
click at [258, 89] on div "04 11 08 15 2 2" at bounding box center [213, 80] width 426 height 117
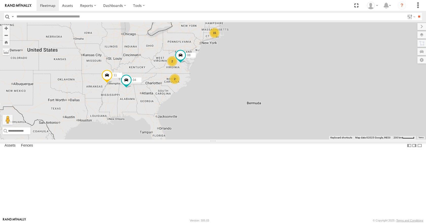
drag, startPoint x: 251, startPoint y: 91, endPoint x: 257, endPoint y: 88, distance: 6.4
click at [257, 88] on div "04 11 08 15 2 2" at bounding box center [213, 80] width 426 height 117
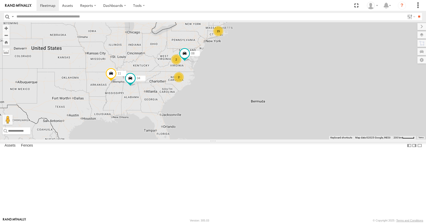
drag, startPoint x: 253, startPoint y: 80, endPoint x: 234, endPoint y: 85, distance: 19.4
click at [234, 85] on div "04 11 08 15 2 2" at bounding box center [213, 80] width 426 height 117
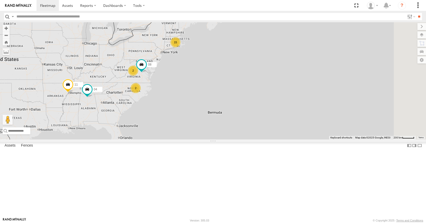
drag, startPoint x: 209, startPoint y: 74, endPoint x: 238, endPoint y: 72, distance: 29.0
click at [238, 72] on div "04 11 08 15 2 2" at bounding box center [213, 80] width 426 height 117
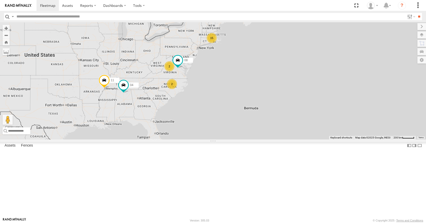
drag, startPoint x: 237, startPoint y: 83, endPoint x: 249, endPoint y: 78, distance: 13.4
click at [249, 78] on div "04 11 08 15 2 2" at bounding box center [213, 80] width 426 height 117
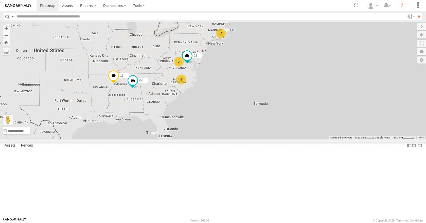
drag, startPoint x: 247, startPoint y: 83, endPoint x: 251, endPoint y: 82, distance: 3.5
click at [251, 82] on div "04 11 08 15 2 2" at bounding box center [213, 80] width 426 height 117
click at [227, 129] on div "04 11 08 15 2 2" at bounding box center [213, 80] width 426 height 117
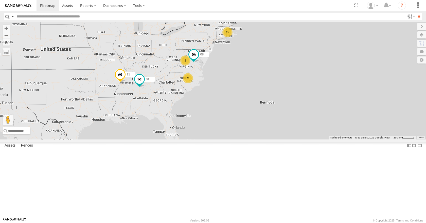
drag, startPoint x: 224, startPoint y: 123, endPoint x: 231, endPoint y: 121, distance: 7.9
click at [231, 121] on div "04 11 08 15 2 2" at bounding box center [213, 80] width 426 height 117
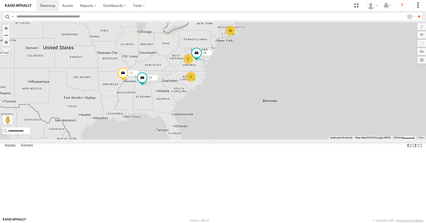
drag, startPoint x: 249, startPoint y: 128, endPoint x: 240, endPoint y: 129, distance: 8.5
click at [240, 129] on div "04 11 08 15 2 2" at bounding box center [213, 80] width 426 height 117
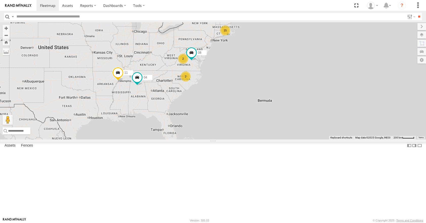
click at [223, 131] on div "04 11 08 15 2 2" at bounding box center [213, 80] width 426 height 117
drag, startPoint x: 222, startPoint y: 140, endPoint x: 224, endPoint y: 140, distance: 2.6
click at [224, 139] on div "04 11 08 15 2 2" at bounding box center [213, 80] width 426 height 117
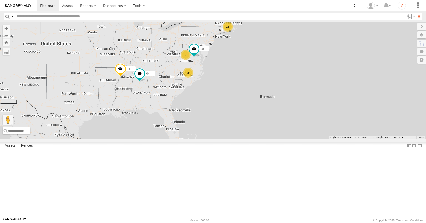
drag, startPoint x: 244, startPoint y: 153, endPoint x: 249, endPoint y: 143, distance: 11.3
click at [249, 139] on div "04 11 08 15 2 2" at bounding box center [213, 80] width 426 height 117
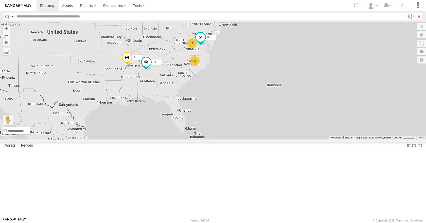
click at [250, 139] on div "04 11 08 15 2 2" at bounding box center [213, 80] width 426 height 117
click at [227, 139] on div "04 11 08 15 2 2" at bounding box center [213, 80] width 426 height 117
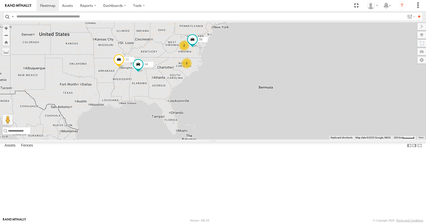
click at [233, 139] on div "04 11 08 15 2 2" at bounding box center [213, 80] width 426 height 117
click at [242, 139] on div "04 11 08 15 2 2" at bounding box center [213, 80] width 426 height 117
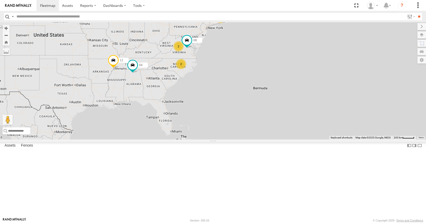
click at [248, 139] on div "04 11 08 15 2 2" at bounding box center [213, 80] width 426 height 117
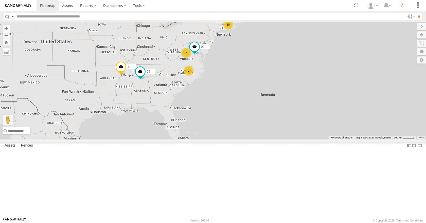
click at [254, 139] on div "04 11 08 15 2 2" at bounding box center [213, 80] width 426 height 117
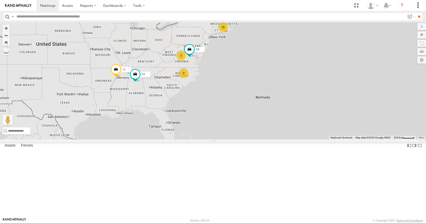
click at [313, 139] on div "04 11 08 15 2 2" at bounding box center [213, 80] width 426 height 117
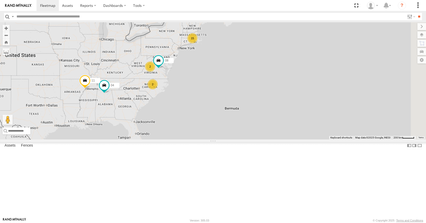
click at [264, 139] on div "04 11 08 15 2 2" at bounding box center [213, 80] width 426 height 117
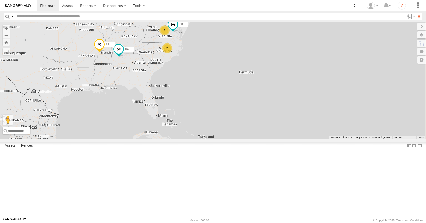
click at [269, 139] on div "04 11 08 15 2 2" at bounding box center [213, 80] width 426 height 117
click at [270, 139] on div "04 11 08 15 2 2" at bounding box center [213, 80] width 426 height 117
click at [267, 139] on div "04 11 08 15 2 2" at bounding box center [213, 80] width 426 height 117
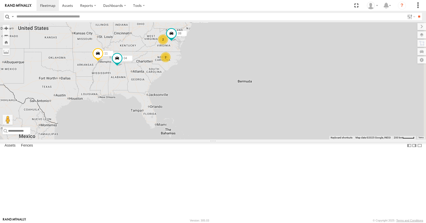
click at [264, 139] on div "04 11 08 15 2 2" at bounding box center [213, 80] width 426 height 117
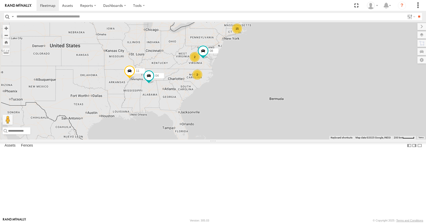
click at [299, 139] on div "04 11 08 15 2 2" at bounding box center [213, 80] width 426 height 117
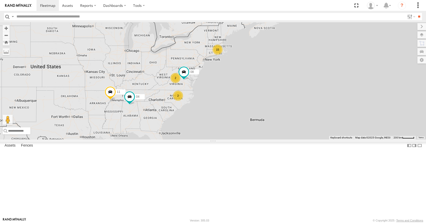
click at [251, 139] on div "04 11 08 15 2 2" at bounding box center [213, 80] width 426 height 117
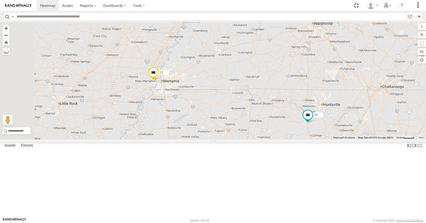
drag, startPoint x: 177, startPoint y: 146, endPoint x: 219, endPoint y: 143, distance: 42.2
click at [219, 139] on div "04 11 08" at bounding box center [213, 80] width 426 height 117
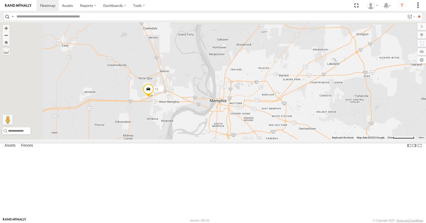
drag, startPoint x: 210, startPoint y: 72, endPoint x: 215, endPoint y: 153, distance: 81.2
click at [215, 139] on div "04 11 08" at bounding box center [213, 80] width 426 height 117
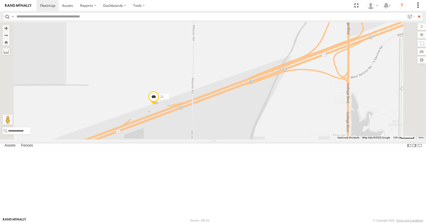
drag, startPoint x: 203, startPoint y: 101, endPoint x: 204, endPoint y: 128, distance: 27.1
click at [204, 128] on div "04 11 08" at bounding box center [213, 80] width 426 height 117
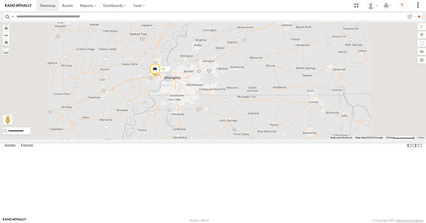
drag, startPoint x: 232, startPoint y: 176, endPoint x: 235, endPoint y: 121, distance: 54.8
click at [235, 121] on div "04 11 08" at bounding box center [213, 80] width 426 height 117
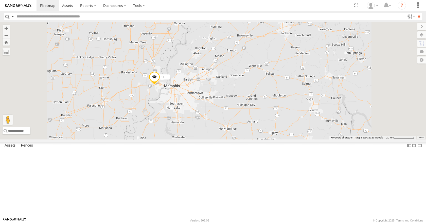
drag, startPoint x: 227, startPoint y: 112, endPoint x: 226, endPoint y: 121, distance: 9.2
click at [226, 121] on div "04 11 08" at bounding box center [213, 80] width 426 height 117
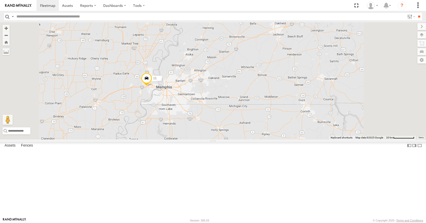
drag, startPoint x: 232, startPoint y: 127, endPoint x: 220, endPoint y: 130, distance: 12.7
click at [220, 130] on div "04 11 08" at bounding box center [213, 80] width 426 height 117
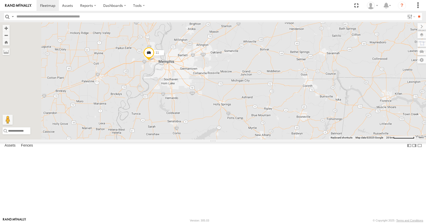
click at [230, 103] on div "04 11 08" at bounding box center [213, 80] width 426 height 117
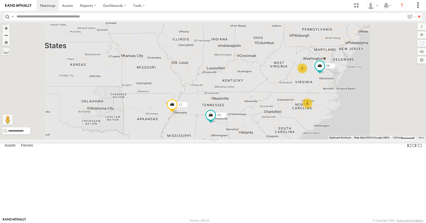
drag, startPoint x: 240, startPoint y: 172, endPoint x: 246, endPoint y: 122, distance: 50.2
click at [246, 122] on div "04 11 08 2 2" at bounding box center [213, 80] width 426 height 117
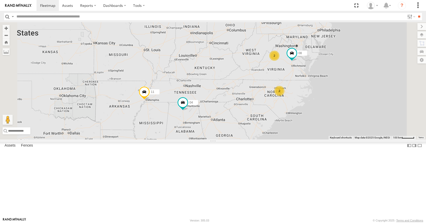
drag, startPoint x: 282, startPoint y: 97, endPoint x: 243, endPoint y: 132, distance: 52.6
click at [243, 132] on div "04 11 2 08 2" at bounding box center [213, 80] width 426 height 117
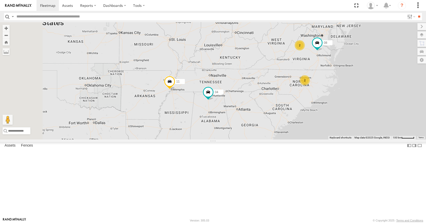
drag, startPoint x: 233, startPoint y: 136, endPoint x: 267, endPoint y: 120, distance: 37.4
click at [267, 120] on div "04 11 2 08 2 15" at bounding box center [213, 80] width 426 height 117
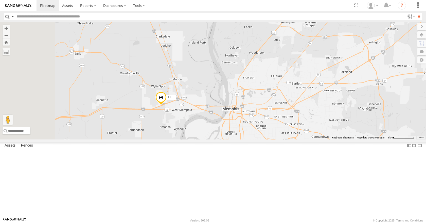
drag, startPoint x: 205, startPoint y: 106, endPoint x: 295, endPoint y: 149, distance: 100.0
click at [295, 139] on div "04 11 08" at bounding box center [213, 80] width 426 height 117
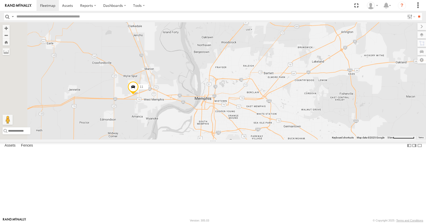
drag, startPoint x: 254, startPoint y: 153, endPoint x: 225, endPoint y: 143, distance: 30.7
click at [225, 139] on div "04 11 08" at bounding box center [213, 80] width 426 height 117
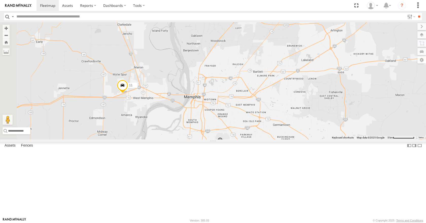
drag, startPoint x: 217, startPoint y: 139, endPoint x: 202, endPoint y: 138, distance: 14.7
click at [202, 138] on div "04 11 08" at bounding box center [213, 80] width 426 height 117
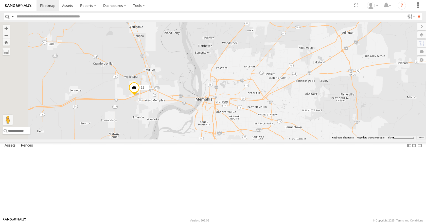
drag, startPoint x: 202, startPoint y: 138, endPoint x: 226, endPoint y: 141, distance: 24.5
click at [226, 139] on div "04 11 08" at bounding box center [213, 80] width 426 height 117
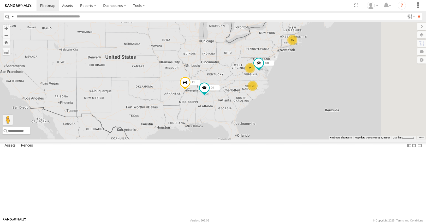
drag, startPoint x: 272, startPoint y: 155, endPoint x: 263, endPoint y: 112, distance: 43.5
click at [263, 112] on div "04 11 08 15 2 2" at bounding box center [213, 80] width 426 height 117
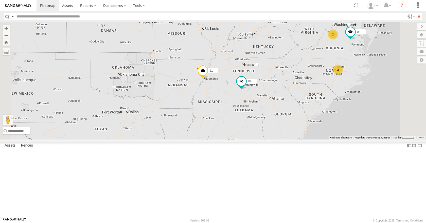
drag, startPoint x: 228, startPoint y: 127, endPoint x: 253, endPoint y: 131, distance: 25.2
click at [253, 131] on div "04 11 08 2 2" at bounding box center [213, 80] width 426 height 117
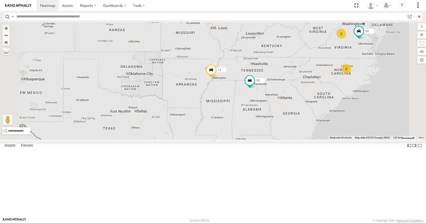
drag, startPoint x: 256, startPoint y: 131, endPoint x: 265, endPoint y: 130, distance: 9.7
click at [265, 130] on div "04 11 08 2 2" at bounding box center [213, 80] width 426 height 117
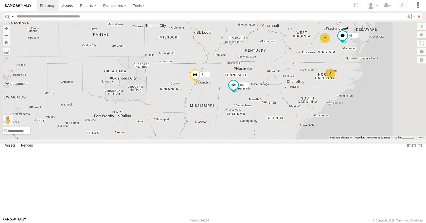
drag, startPoint x: 265, startPoint y: 130, endPoint x: 247, endPoint y: 135, distance: 18.6
click at [247, 135] on div "04 11 08 2 2" at bounding box center [213, 80] width 426 height 117
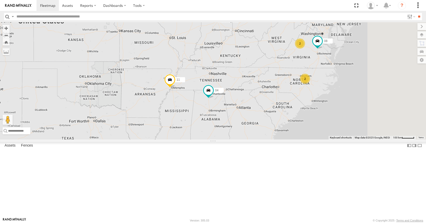
drag, startPoint x: 247, startPoint y: 135, endPoint x: 220, endPoint y: 141, distance: 27.5
click at [220, 139] on div "04 11 08 2 2" at bounding box center [213, 80] width 426 height 117
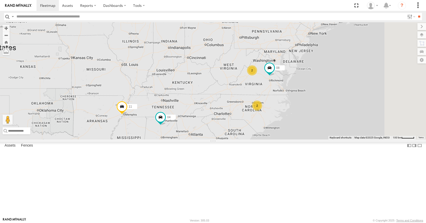
drag, startPoint x: 316, startPoint y: 85, endPoint x: 267, endPoint y: 113, distance: 56.0
click at [267, 113] on div "04 11 08 2 2" at bounding box center [213, 80] width 426 height 117
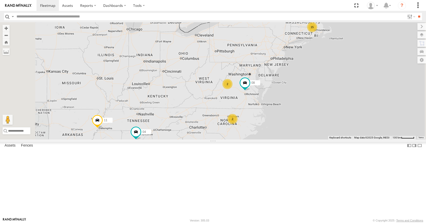
drag, startPoint x: 362, startPoint y: 114, endPoint x: 353, endPoint y: 115, distance: 8.7
click at [353, 115] on div "08 04 11 15 2 2" at bounding box center [213, 80] width 426 height 117
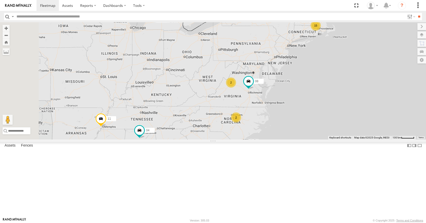
drag, startPoint x: 343, startPoint y: 111, endPoint x: 348, endPoint y: 109, distance: 4.6
click at [348, 109] on div "08 04 11 15 2 2" at bounding box center [213, 80] width 426 height 117
drag, startPoint x: 358, startPoint y: 92, endPoint x: 350, endPoint y: 95, distance: 8.4
click at [350, 95] on div "08 04 11 15 2 2" at bounding box center [213, 80] width 426 height 117
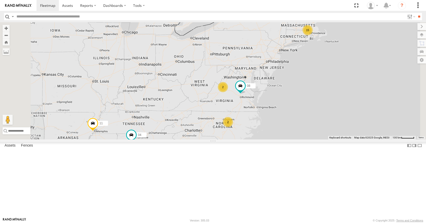
drag, startPoint x: 360, startPoint y: 85, endPoint x: 356, endPoint y: 89, distance: 5.6
click at [356, 89] on div "08 04 11 15 2 2" at bounding box center [213, 80] width 426 height 117
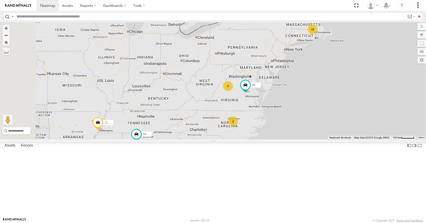
drag, startPoint x: 357, startPoint y: 74, endPoint x: 365, endPoint y: 70, distance: 8.3
click at [365, 70] on div "08 04 11 15 2 2" at bounding box center [213, 80] width 426 height 117
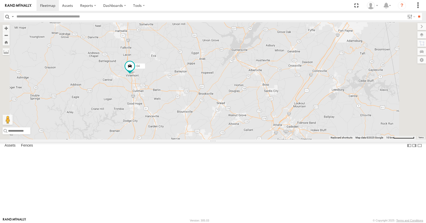
drag, startPoint x: 202, startPoint y: 200, endPoint x: 203, endPoint y: 145, distance: 54.7
click at [203, 139] on div "08 04 11" at bounding box center [213, 80] width 426 height 117
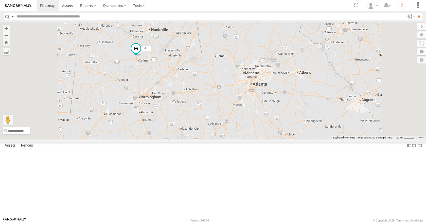
drag, startPoint x: 210, startPoint y: 108, endPoint x: 209, endPoint y: 117, distance: 9.0
click at [209, 117] on div "08 04 11" at bounding box center [213, 80] width 426 height 117
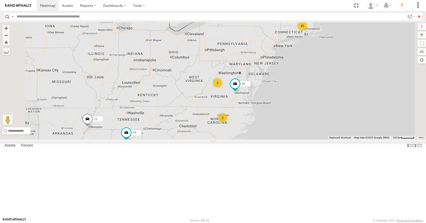
drag, startPoint x: 316, startPoint y: 105, endPoint x: 297, endPoint y: 105, distance: 19.0
click at [297, 105] on div "04 15 2 08 11 2" at bounding box center [213, 80] width 426 height 117
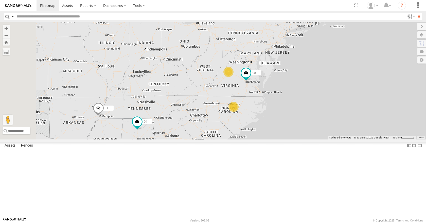
drag, startPoint x: 266, startPoint y: 113, endPoint x: 275, endPoint y: 107, distance: 11.0
click at [275, 107] on div "04 08 11 15 2 2" at bounding box center [213, 80] width 426 height 117
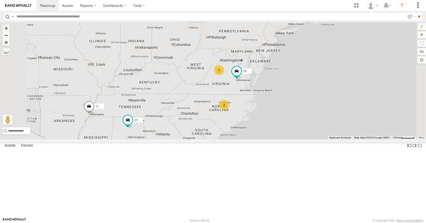
drag, startPoint x: 267, startPoint y: 107, endPoint x: 260, endPoint y: 104, distance: 8.7
click at [260, 104] on div "04 08 11 15 2 2" at bounding box center [213, 80] width 426 height 117
